Goal: Information Seeking & Learning: Learn about a topic

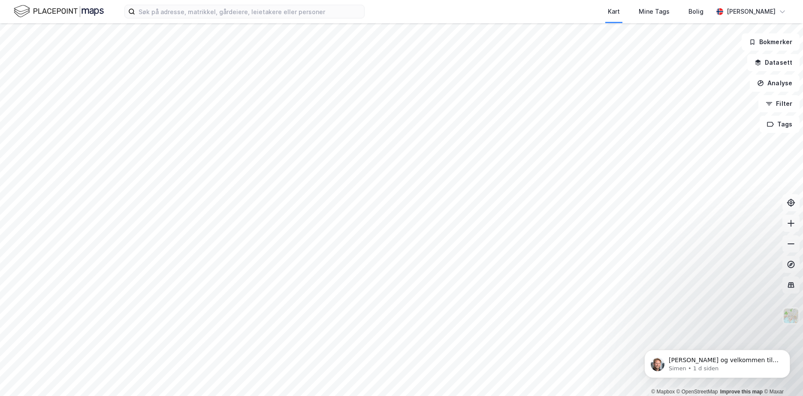
click at [304, 396] on html "Kart Mine Tags Bolig [PERSON_NAME] © Mapbox © OpenStreetMap Improve this map © …" at bounding box center [401, 198] width 803 height 396
click at [325, 396] on html "Kart Mine Tags Bolig [PERSON_NAME] © Mapbox © OpenStreetMap Improve this map © …" at bounding box center [401, 198] width 803 height 396
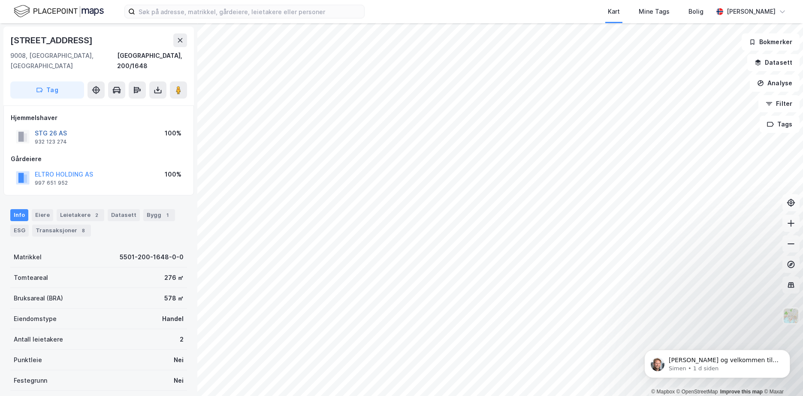
click at [0, 0] on button "STG 26 AS" at bounding box center [0, 0] width 0 height 0
click at [562, 0] on html "Kart Mine Tags Bolig [PERSON_NAME] © Mapbox © OpenStreetMap Improve this map © …" at bounding box center [401, 198] width 803 height 396
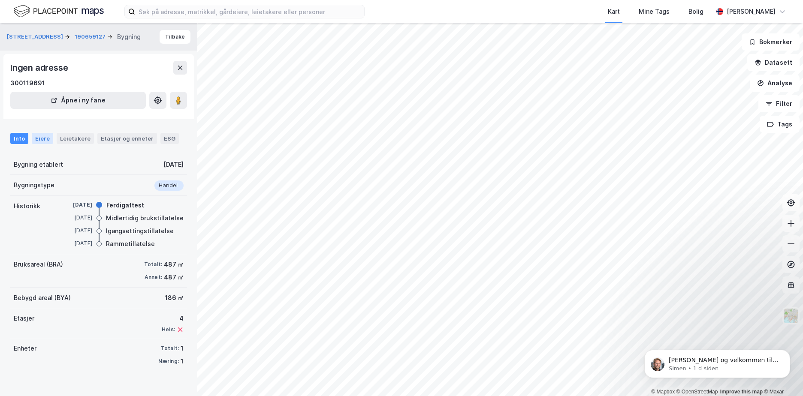
click at [42, 139] on div "Eiere" at bounding box center [42, 138] width 21 height 11
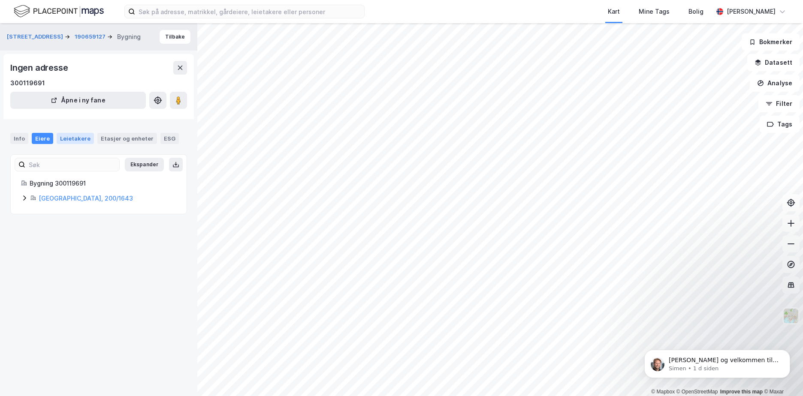
click at [71, 136] on div "Leietakere" at bounding box center [75, 138] width 37 height 11
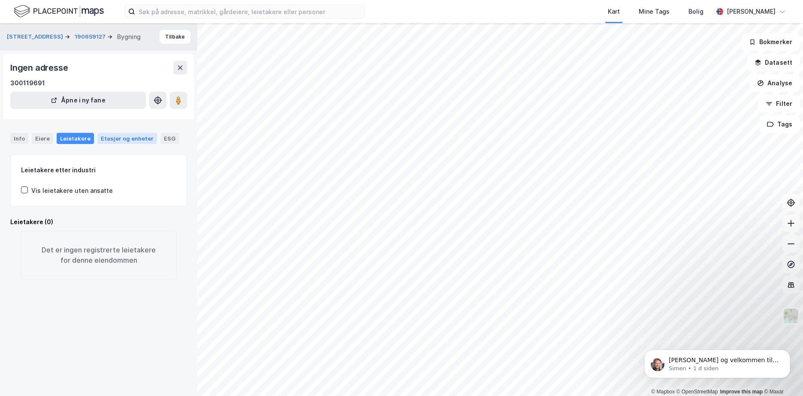
click at [105, 138] on div "Etasjer og enheter" at bounding box center [127, 139] width 53 height 8
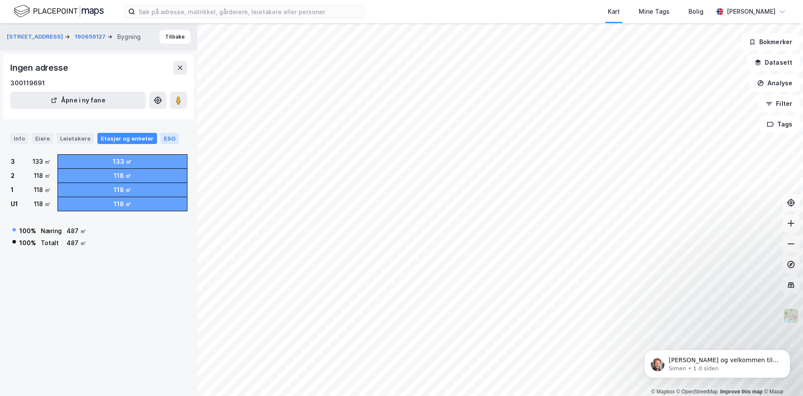
click at [164, 136] on div "ESG" at bounding box center [169, 138] width 18 height 11
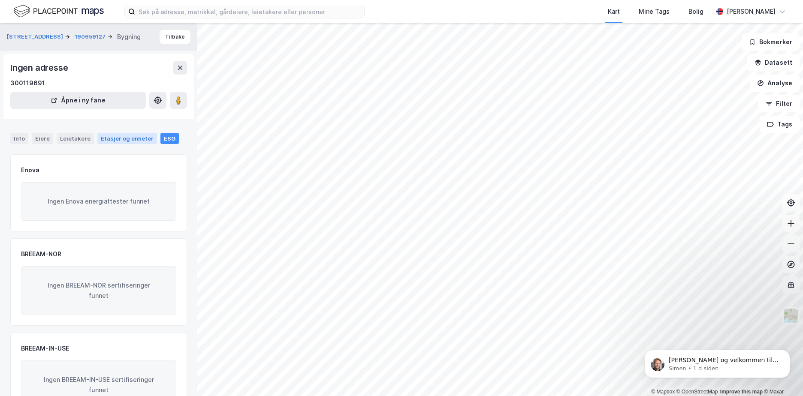
click at [121, 138] on div "Etasjer og enheter" at bounding box center [127, 139] width 53 height 8
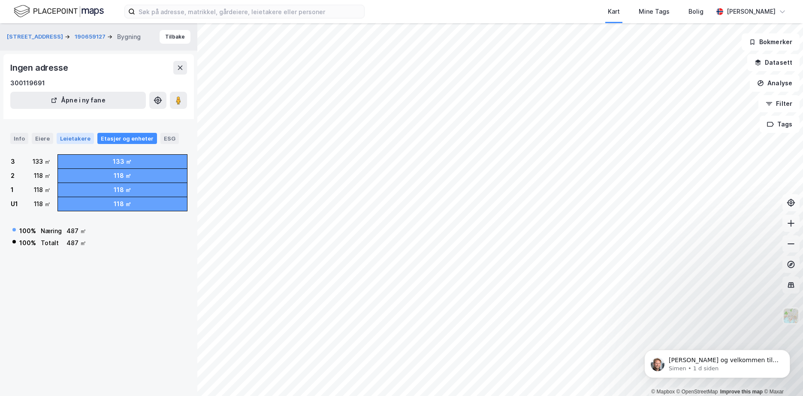
click at [57, 141] on div "Leietakere" at bounding box center [75, 138] width 37 height 11
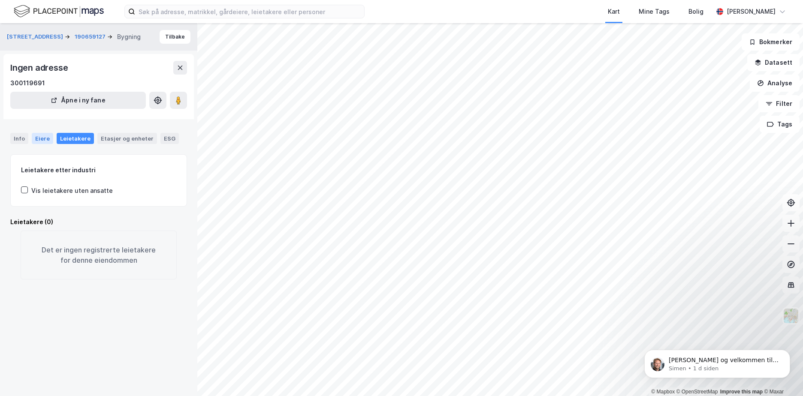
click at [42, 137] on div "Eiere" at bounding box center [42, 138] width 21 height 11
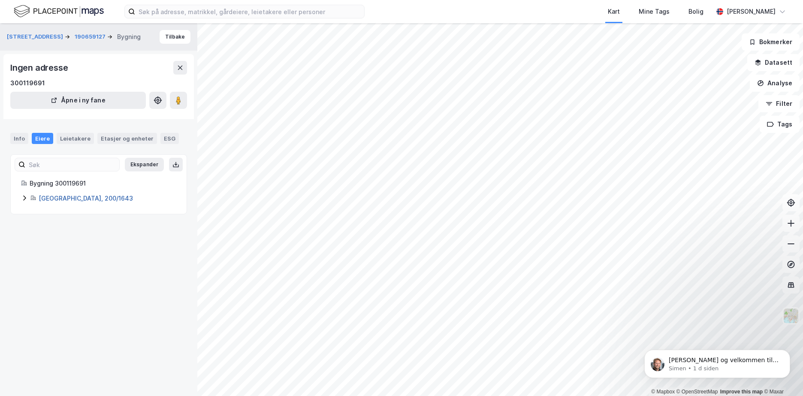
click at [51, 196] on link "[GEOGRAPHIC_DATA], 200/1643" at bounding box center [86, 198] width 94 height 7
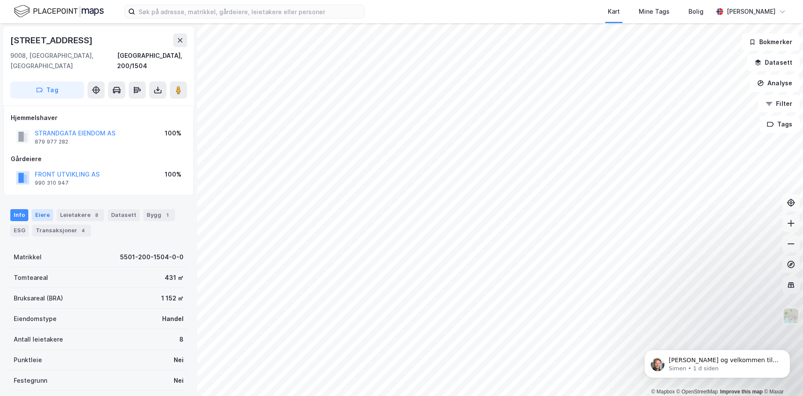
click at [41, 209] on div "Eiere" at bounding box center [42, 215] width 21 height 12
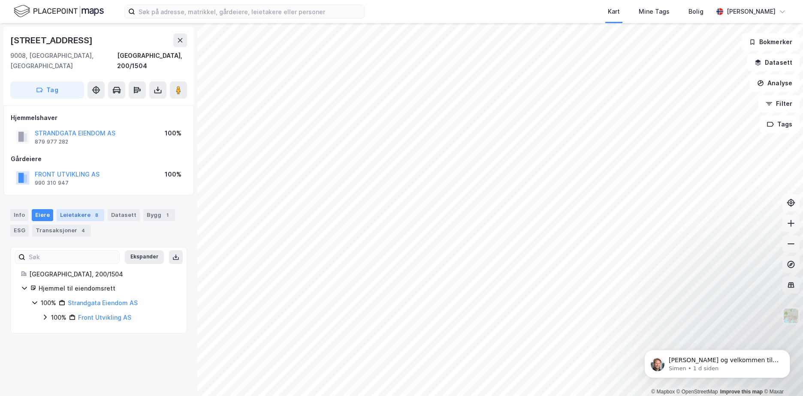
click at [78, 209] on div "Leietakere 8" at bounding box center [81, 215] width 48 height 12
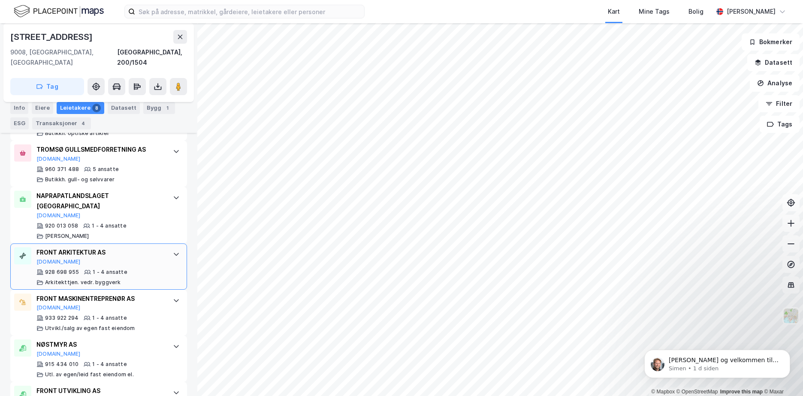
scroll to position [376, 0]
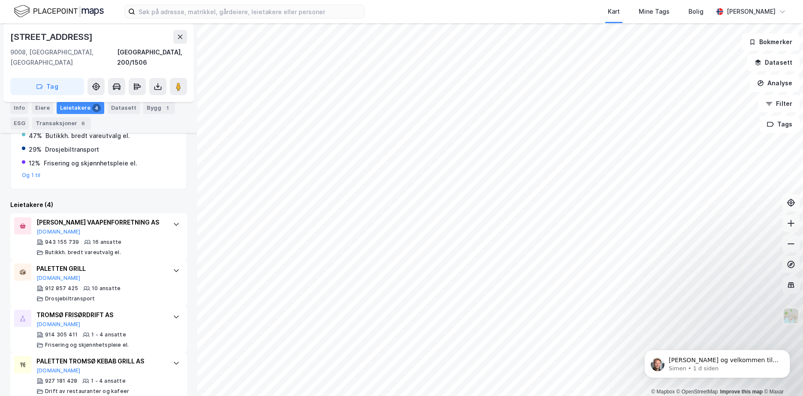
scroll to position [191, 0]
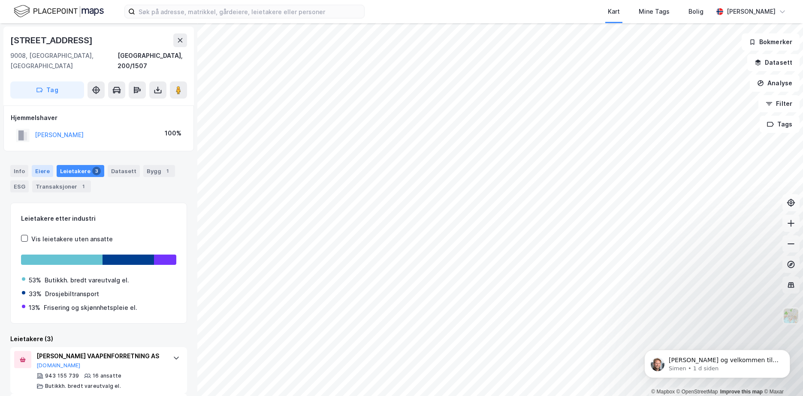
click at [42, 165] on div "Eiere" at bounding box center [42, 171] width 21 height 12
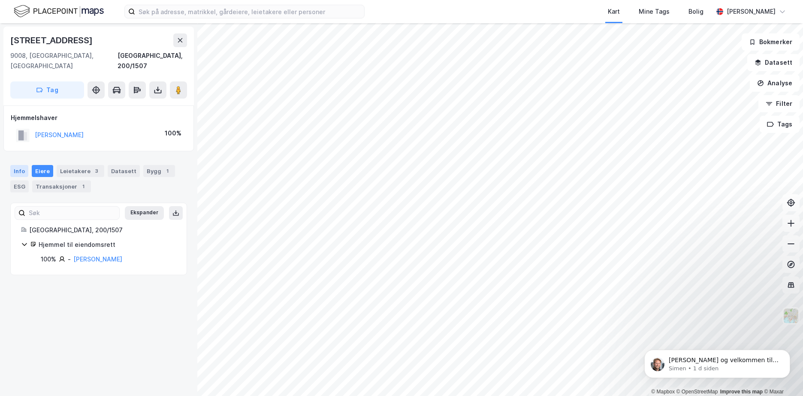
click at [24, 165] on div "Info" at bounding box center [19, 171] width 18 height 12
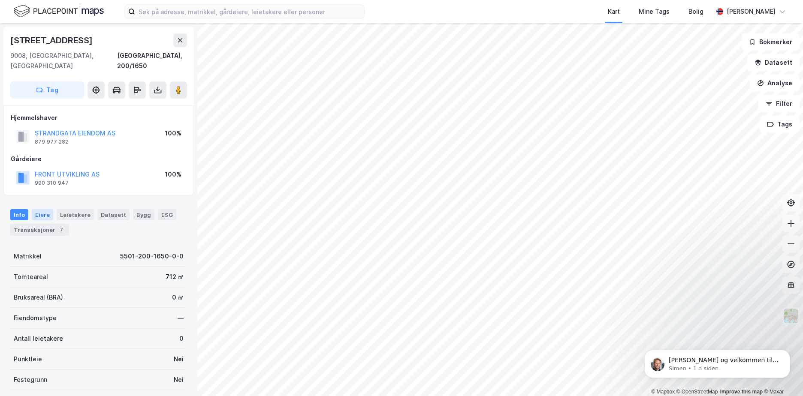
click at [46, 209] on div "Eiere" at bounding box center [42, 214] width 21 height 11
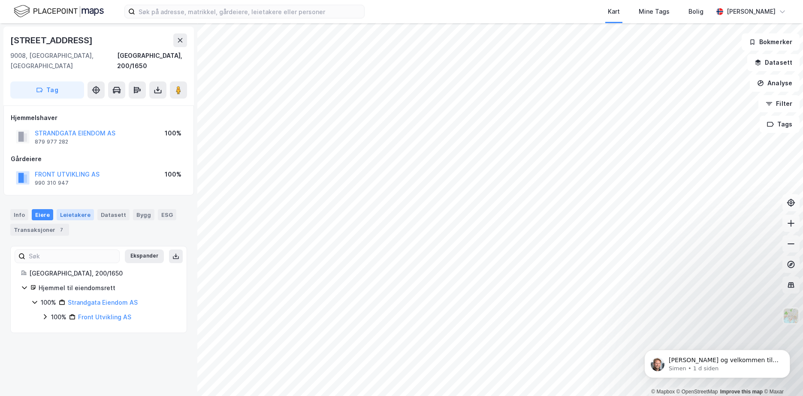
click at [73, 209] on div "Leietakere" at bounding box center [75, 214] width 37 height 11
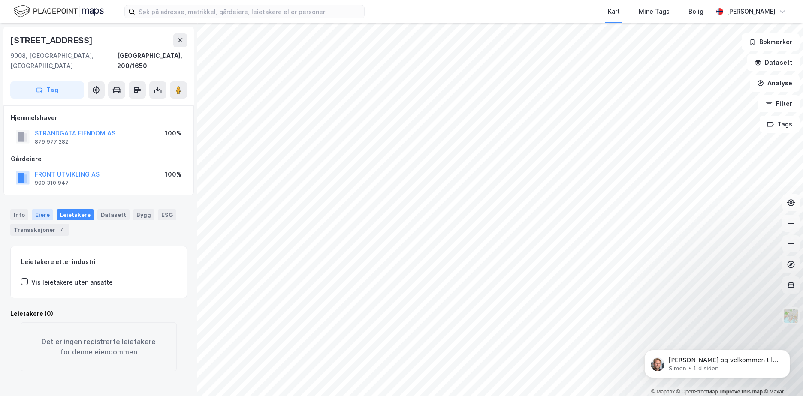
click at [43, 209] on div "Eiere" at bounding box center [42, 214] width 21 height 11
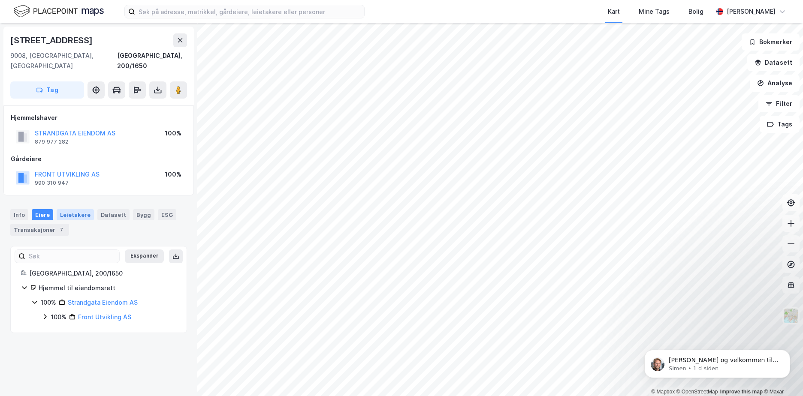
click at [69, 209] on div "Leietakere" at bounding box center [75, 214] width 37 height 11
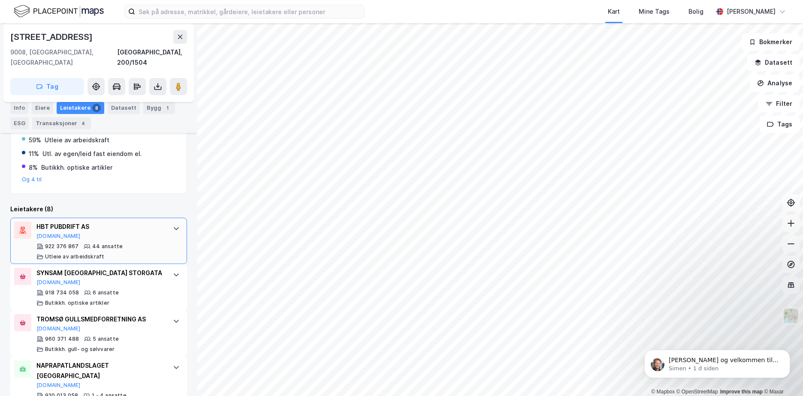
scroll to position [215, 0]
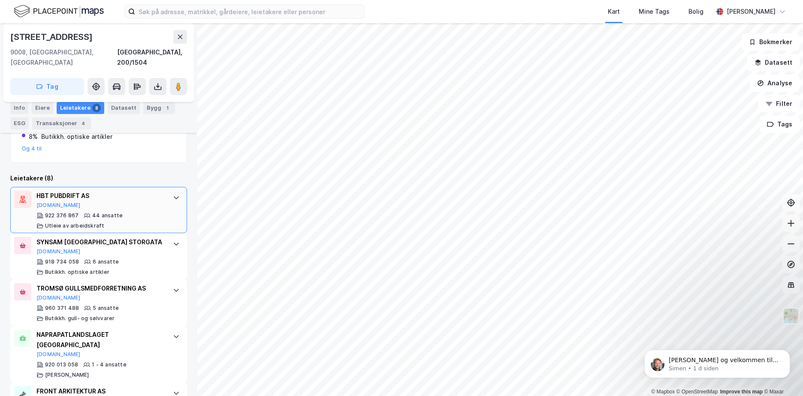
click at [57, 191] on div "HBT PUBDRIFT AS" at bounding box center [100, 196] width 128 height 10
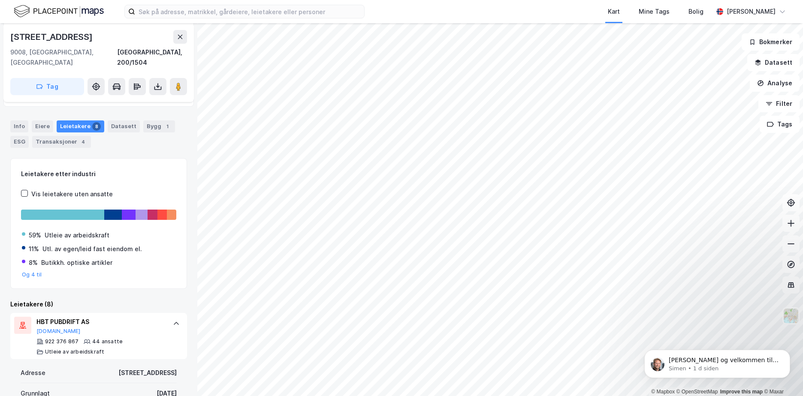
scroll to position [86, 0]
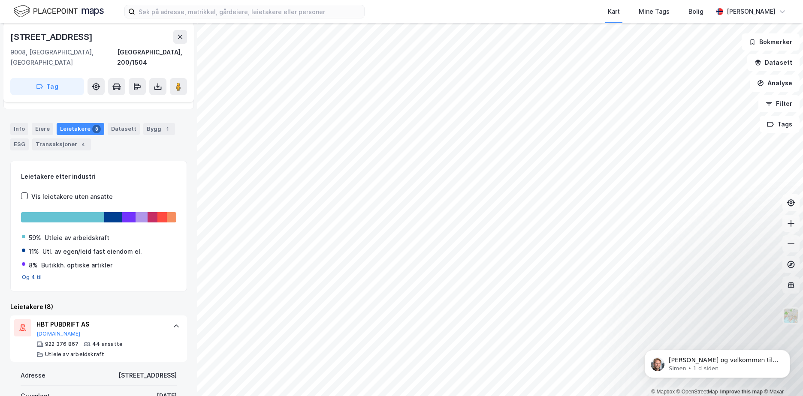
click at [33, 274] on button "Og 4 til" at bounding box center [32, 277] width 20 height 7
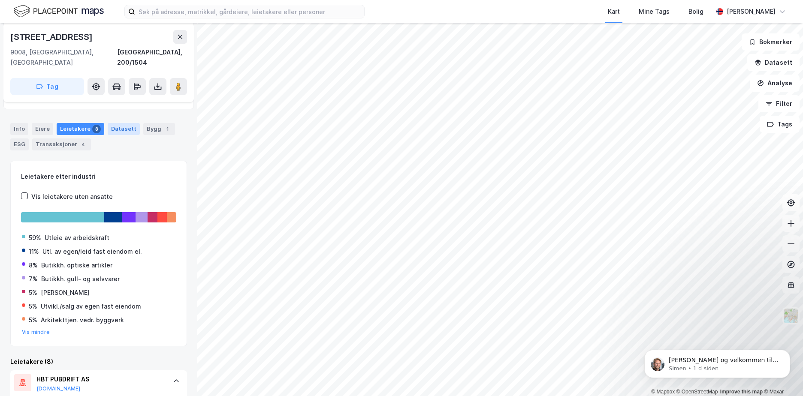
click at [122, 123] on div "Datasett" at bounding box center [124, 129] width 32 height 12
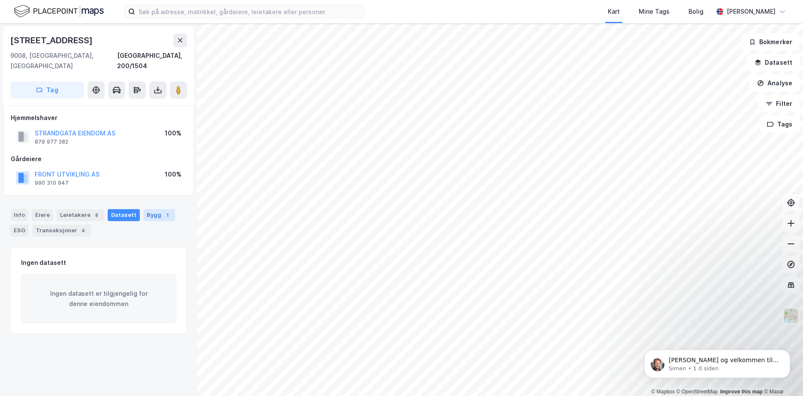
click at [149, 209] on div "Bygg 1" at bounding box center [159, 215] width 32 height 12
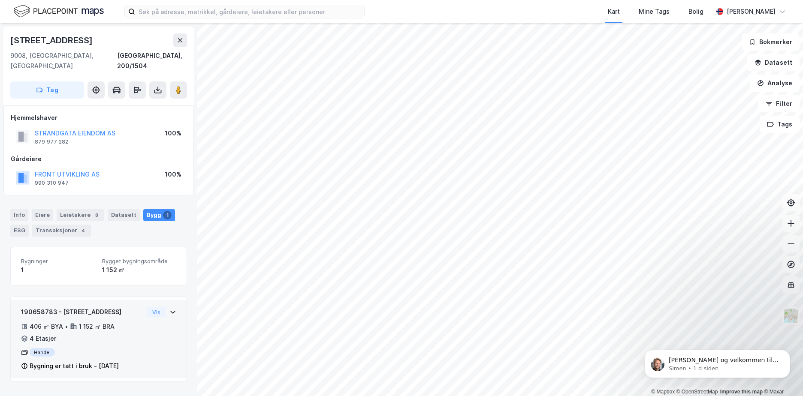
click at [174, 302] on div "190658783 - [GEOGRAPHIC_DATA] 51 406 ㎡ BYA • 1 152 ㎡ BRA • 4 Etasjer Handel Byg…" at bounding box center [99, 339] width 176 height 78
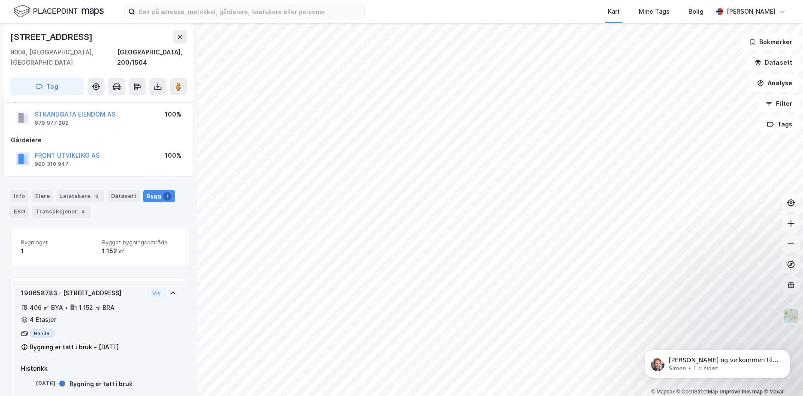
scroll to position [26, 0]
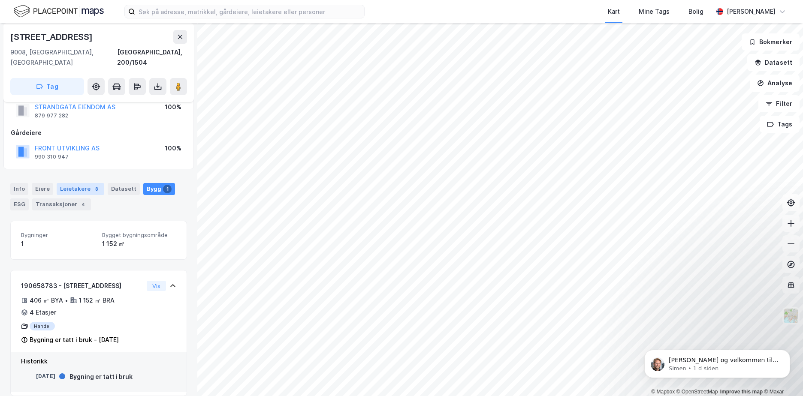
click at [77, 183] on div "Leietakere 8" at bounding box center [81, 189] width 48 height 12
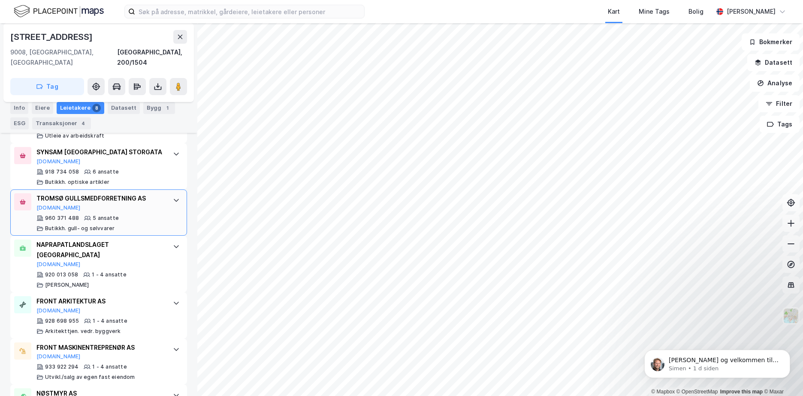
scroll to position [326, 0]
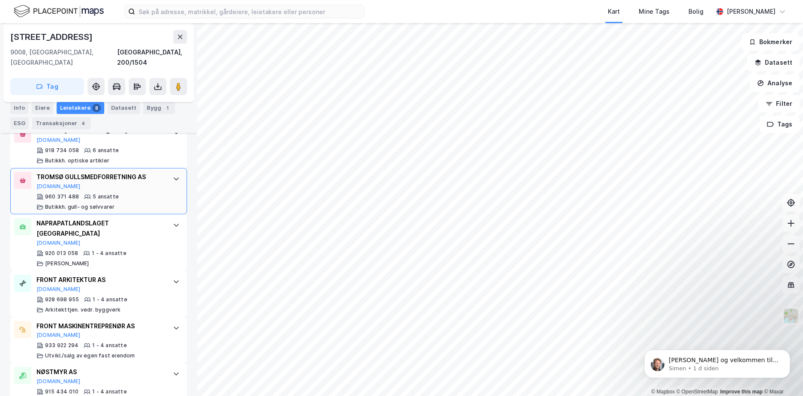
click at [87, 193] on icon at bounding box center [87, 196] width 7 height 7
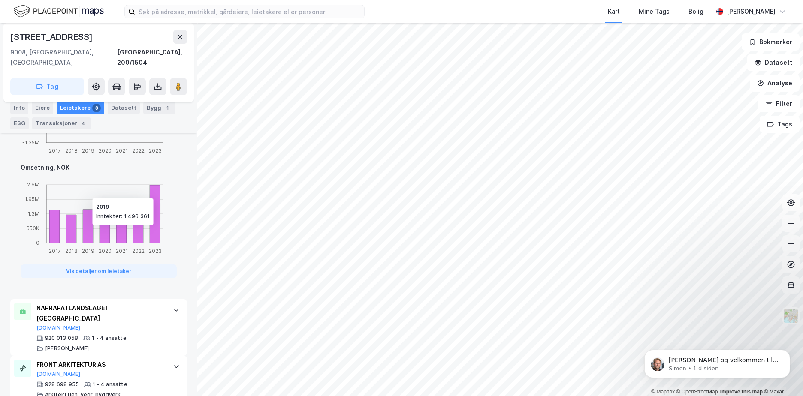
scroll to position [713, 0]
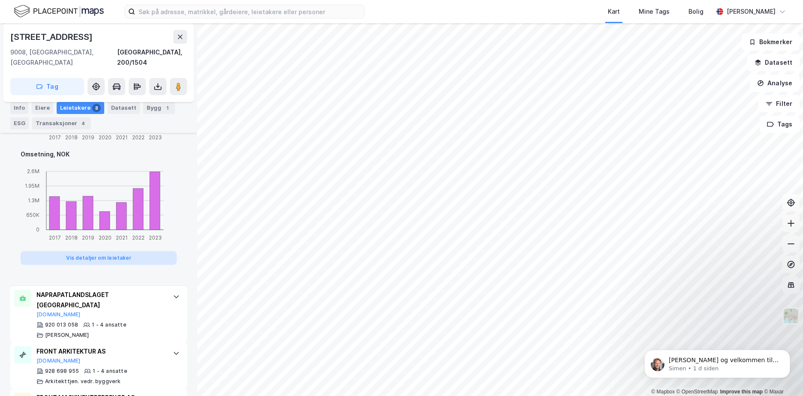
click at [92, 252] on button "Vis detaljer om leietaker" at bounding box center [99, 258] width 156 height 14
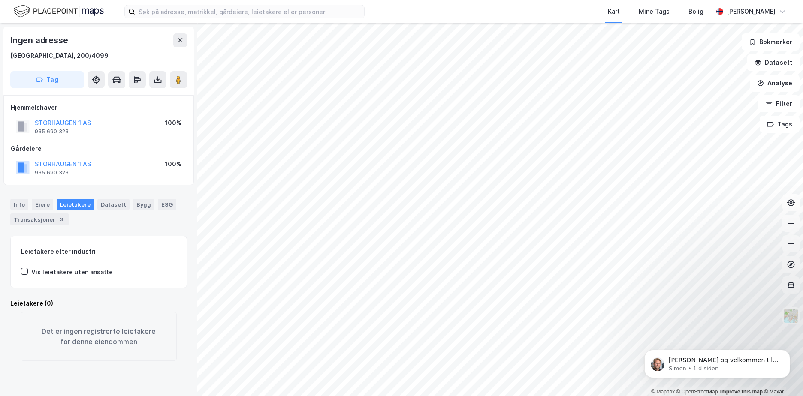
click at [516, 0] on html "Kart Mine Tags Bolig [PERSON_NAME] © Mapbox © OpenStreetMap Improve this map © …" at bounding box center [401, 198] width 803 height 396
click at [164, 5] on label at bounding box center [244, 12] width 240 height 14
click at [164, 5] on input at bounding box center [249, 11] width 229 height 13
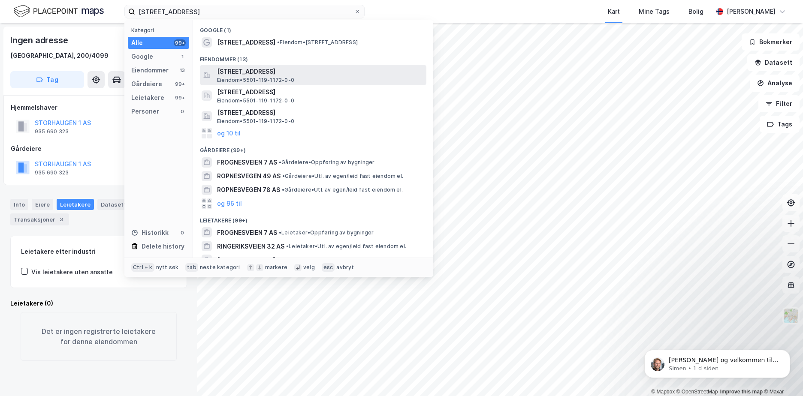
click at [220, 76] on span "[STREET_ADDRESS]" at bounding box center [320, 71] width 206 height 10
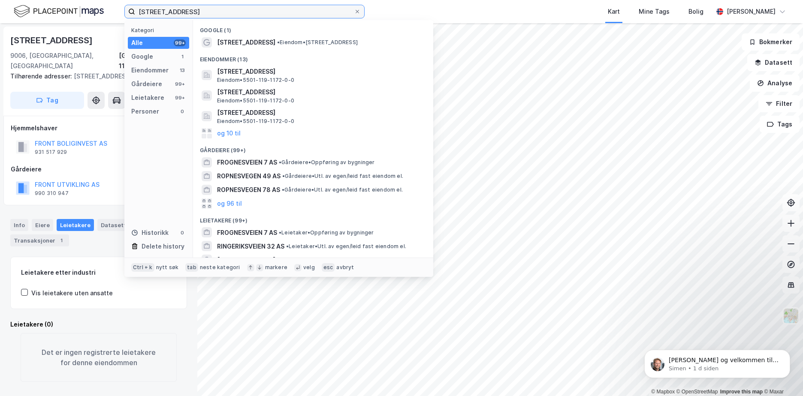
click at [216, 15] on input "[STREET_ADDRESS]" at bounding box center [244, 11] width 219 height 13
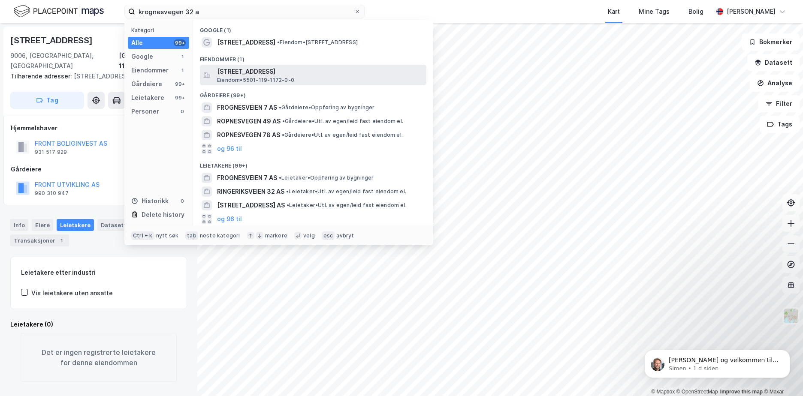
click at [236, 72] on span "[STREET_ADDRESS]" at bounding box center [320, 71] width 206 height 10
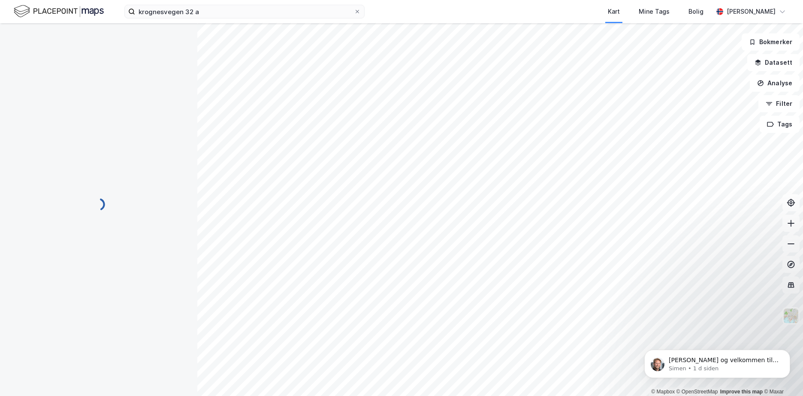
scroll to position [6, 0]
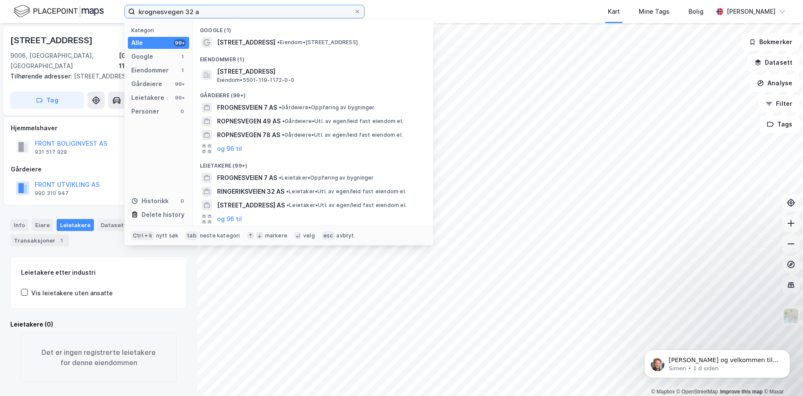
drag, startPoint x: 159, startPoint y: 17, endPoint x: -13, endPoint y: 19, distance: 172.0
click at [0, 19] on html "krognesvegen 32 a Kategori Alle 99+ Google 1 Eiendommer 1 Gårdeiere 99+ Leietak…" at bounding box center [401, 198] width 803 height 396
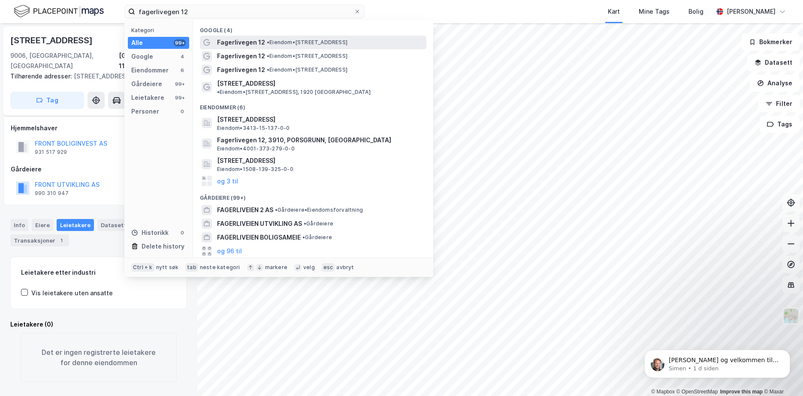
click at [221, 43] on span "Fagerlivegen 12" at bounding box center [241, 42] width 48 height 10
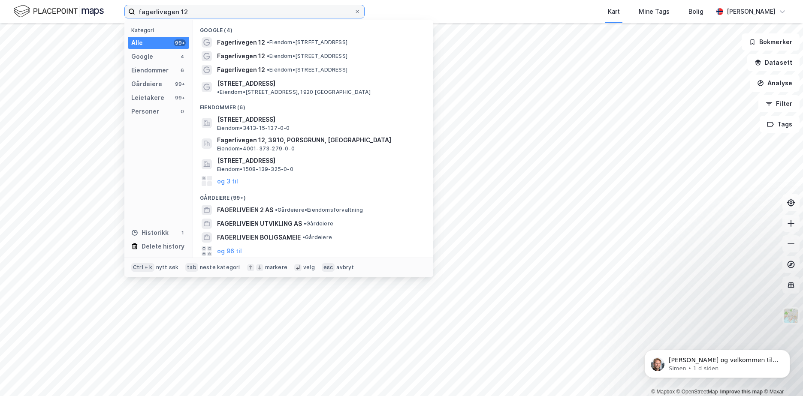
drag, startPoint x: 193, startPoint y: 12, endPoint x: 0, endPoint y: 7, distance: 193.1
click at [26, 9] on div "fagerlivegen 12 Kategori Alle 99+ Google 4 Eiendommer 6 Gårdeiere 99+ Leietaker…" at bounding box center [401, 11] width 803 height 23
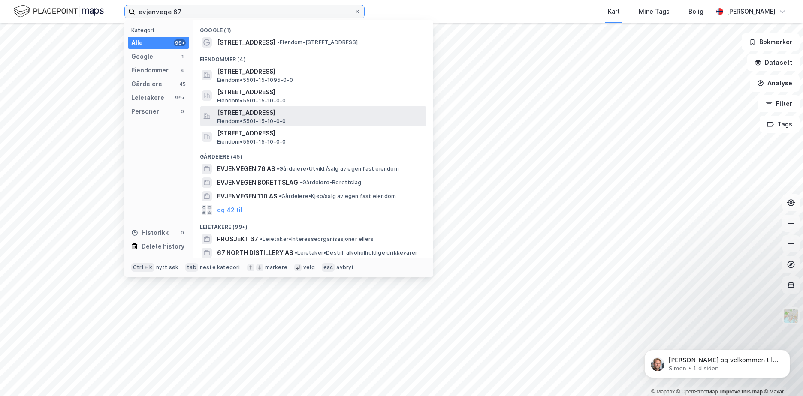
type input "evjenvege 67"
click at [243, 116] on span "[STREET_ADDRESS]" at bounding box center [320, 113] width 206 height 10
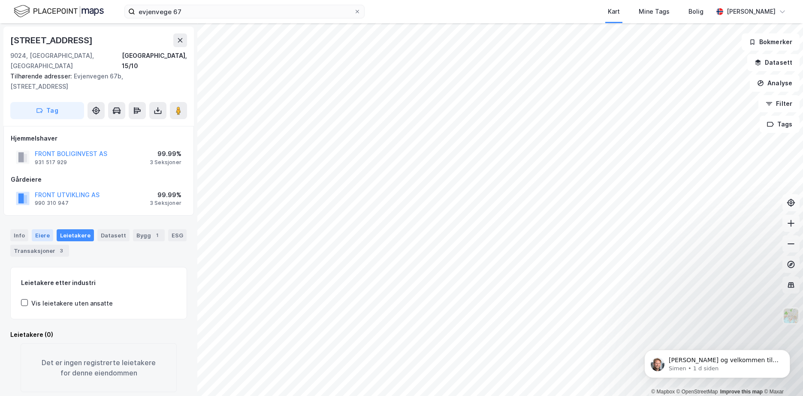
click at [48, 230] on div "Eiere" at bounding box center [42, 236] width 21 height 12
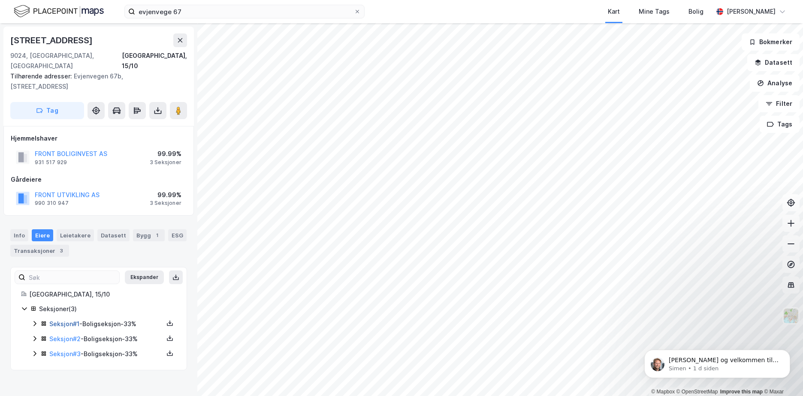
click at [64, 320] on link "Seksjon # 1" at bounding box center [64, 323] width 30 height 7
